Goal: Information Seeking & Learning: Learn about a topic

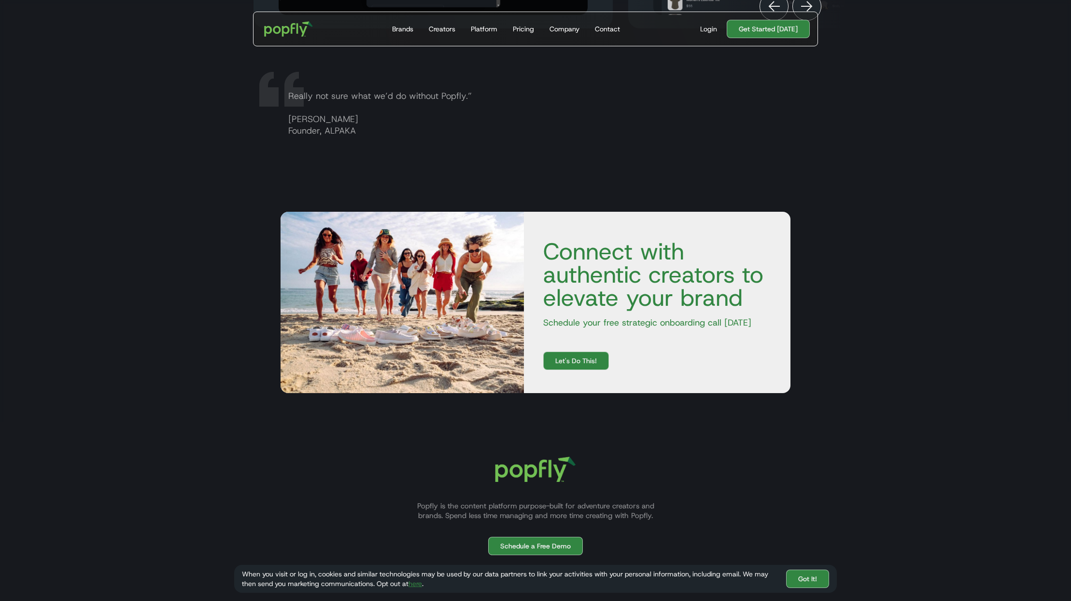
scroll to position [0, 394]
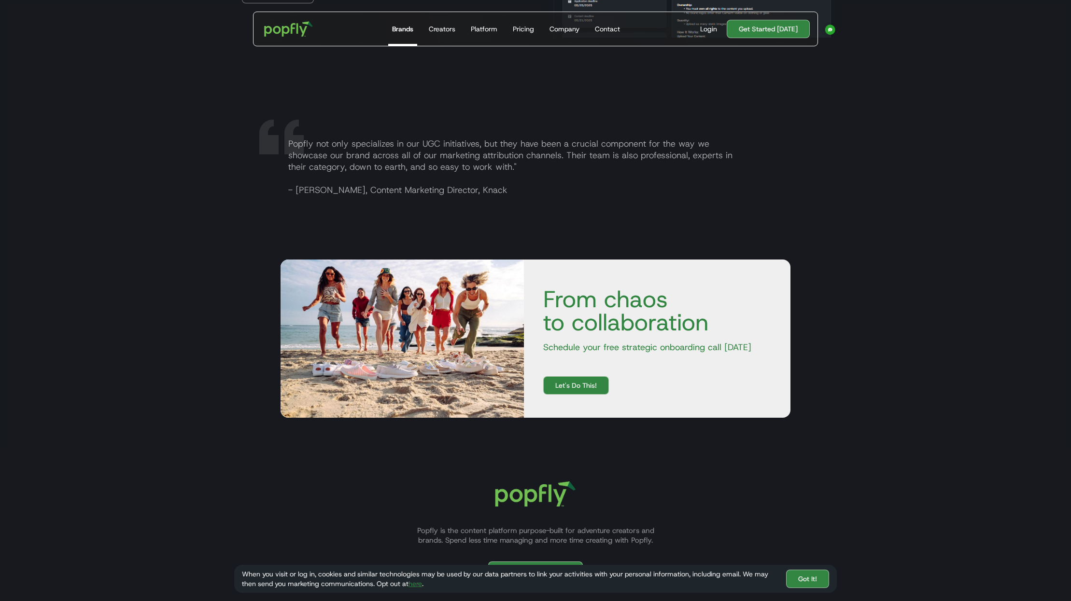
scroll to position [1801, 0]
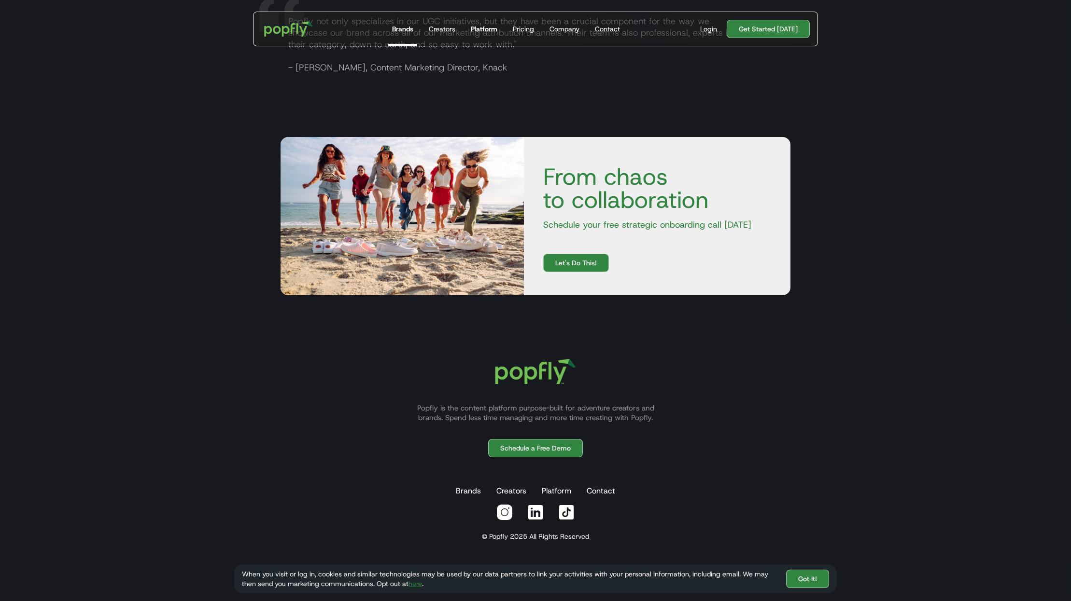
click at [480, 31] on div "Platform" at bounding box center [484, 29] width 27 height 10
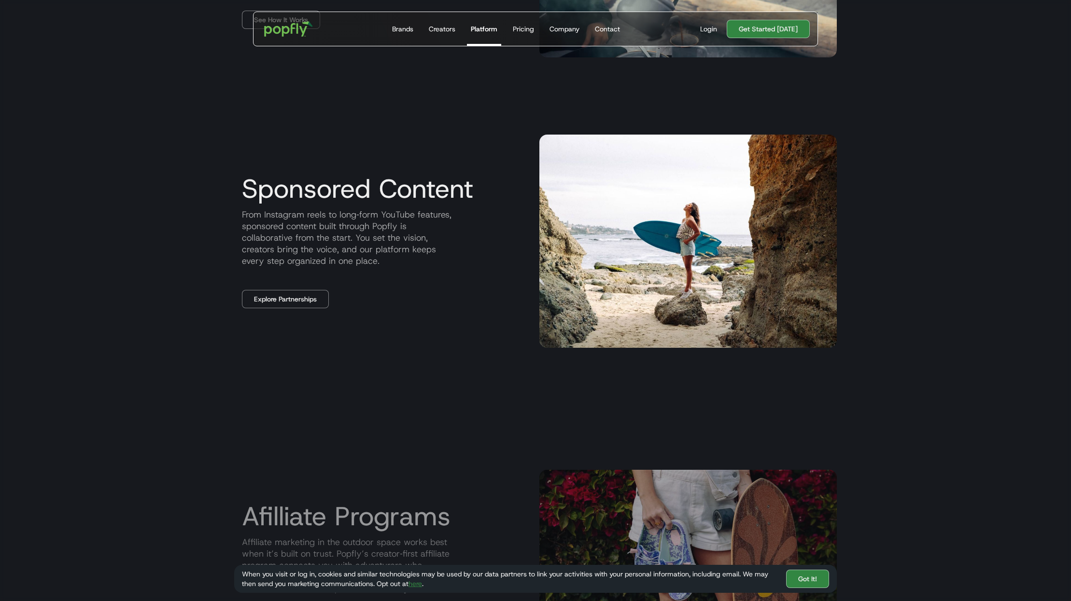
scroll to position [1173, 0]
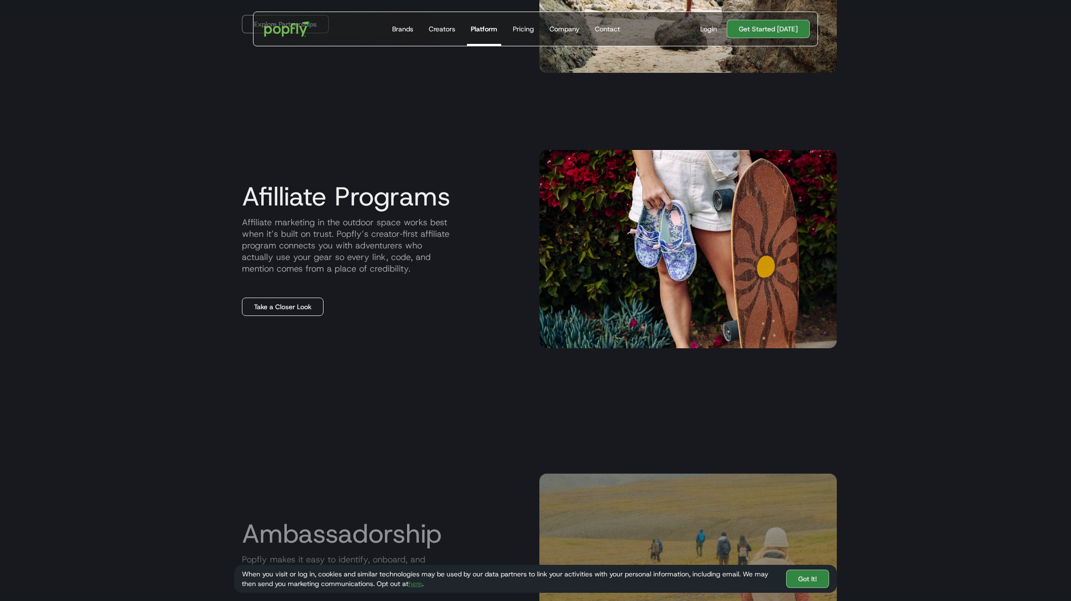
click at [311, 306] on link "Take a Closer Look" at bounding box center [283, 307] width 82 height 18
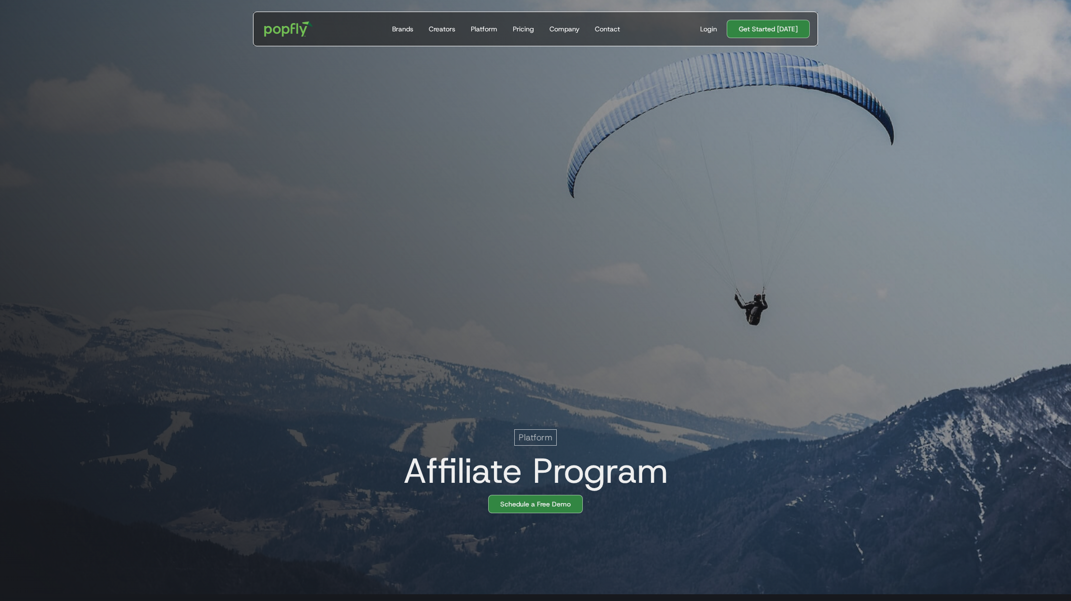
scroll to position [0, 19]
